Goal: Book appointment/travel/reservation

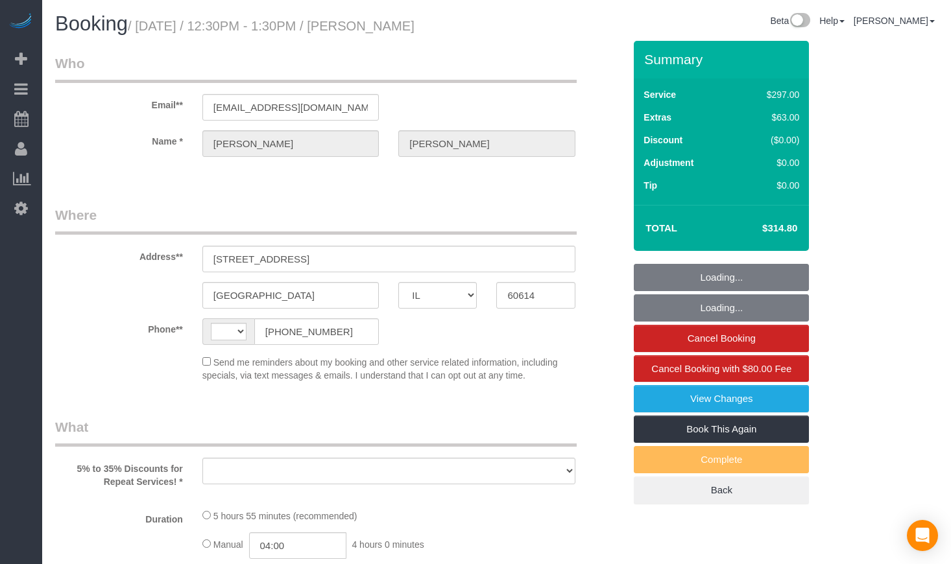
select select "IL"
select select "string:[GEOGRAPHIC_DATA]"
select select "string:fspay-5f182d03-466f-42fe-b688-c65ec231ece2"
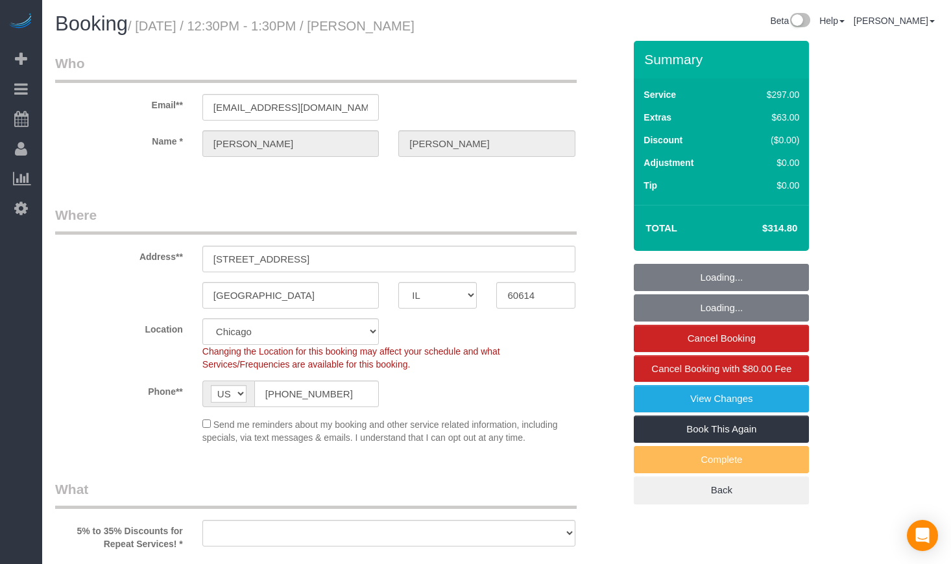
select select "object:808"
select select "number:1"
select select "number:68"
select select "number:139"
select select "number:106"
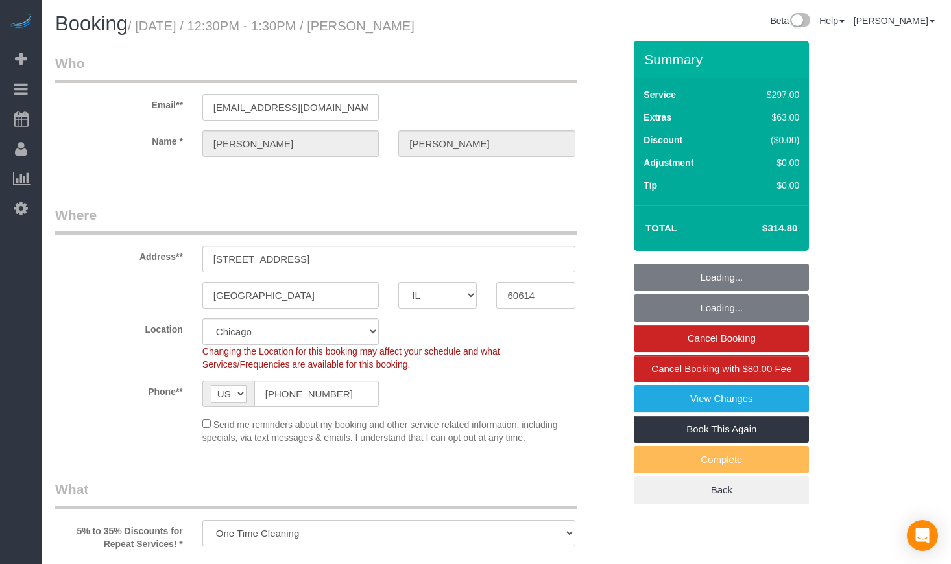
select select "spot1"
select select "513"
select select "1"
select select "8"
select select "object:1056"
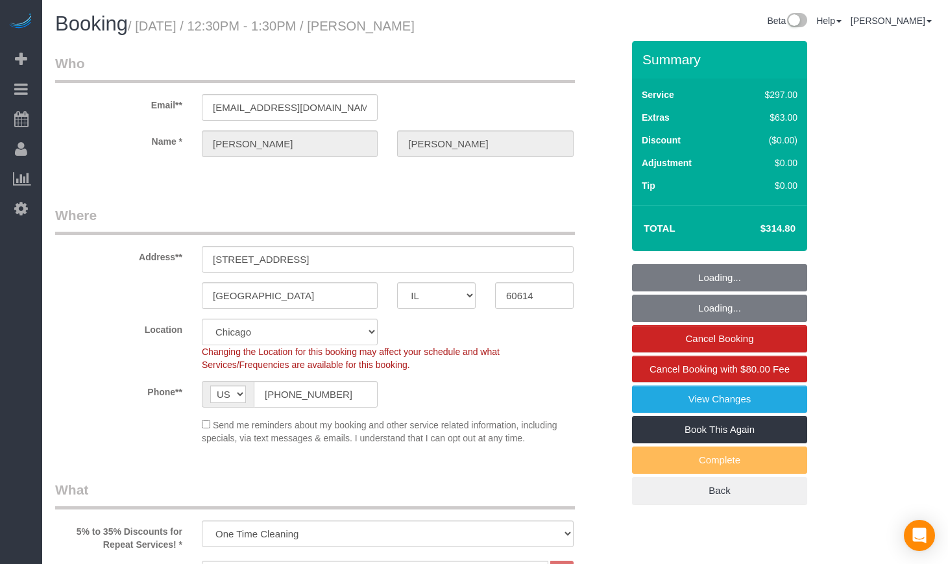
select select "1"
select select "8"
